Goal: Task Accomplishment & Management: Manage account settings

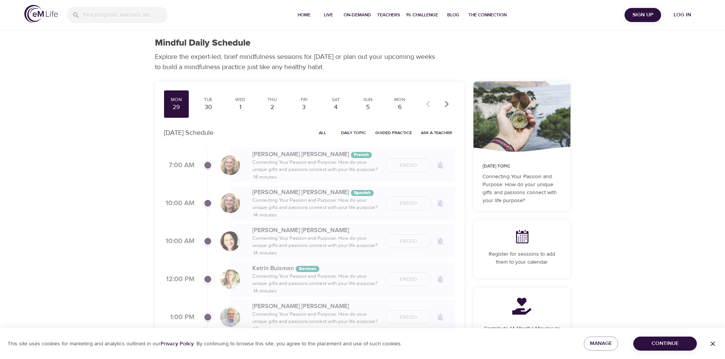
click at [686, 16] on span "Log in" at bounding box center [682, 15] width 30 height 10
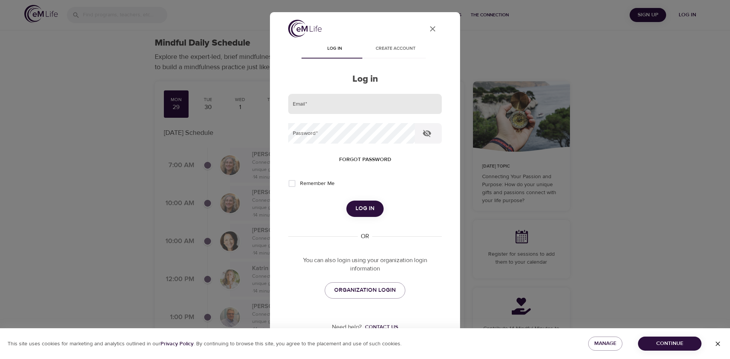
click at [324, 106] on input "email" at bounding box center [365, 104] width 154 height 21
type input "[PERSON_NAME][EMAIL_ADDRESS][PERSON_NAME][DOMAIN_NAME]"
click at [347, 201] on button "Log in" at bounding box center [365, 209] width 37 height 16
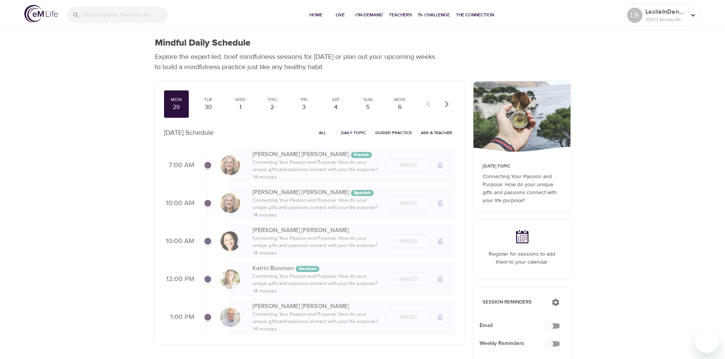
checkbox input "true"
click at [316, 17] on span "Home" at bounding box center [316, 15] width 18 height 8
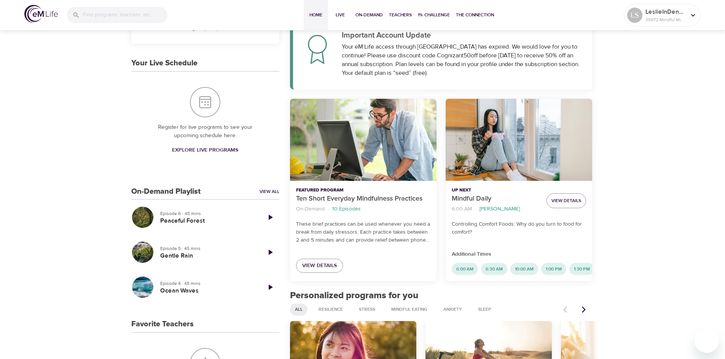
scroll to position [149, 0]
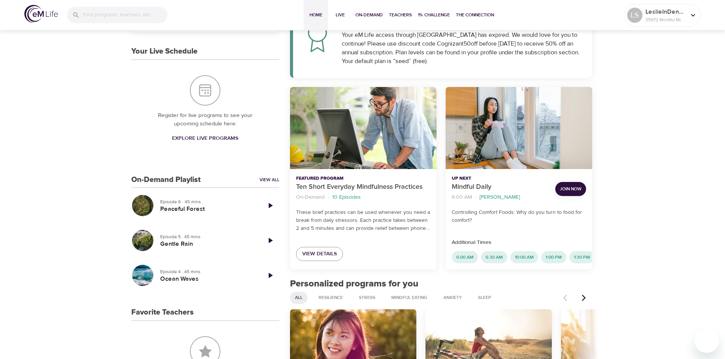
click at [569, 185] on span "Join Now" at bounding box center [571, 189] width 22 height 8
